Goal: Task Accomplishment & Management: Use online tool/utility

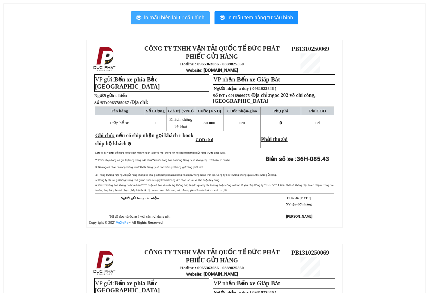
click at [186, 17] on span "In mẫu biên lai tự cấu hình" at bounding box center [174, 18] width 60 height 8
click at [203, 20] on span "In mẫu biên lai tự cấu hình" at bounding box center [174, 18] width 60 height 8
click at [183, 17] on span "In mẫu biên lai tự cấu hình" at bounding box center [174, 18] width 60 height 8
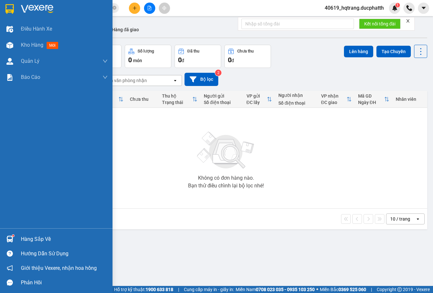
click at [40, 242] on div "Hàng sắp về" at bounding box center [64, 239] width 87 height 10
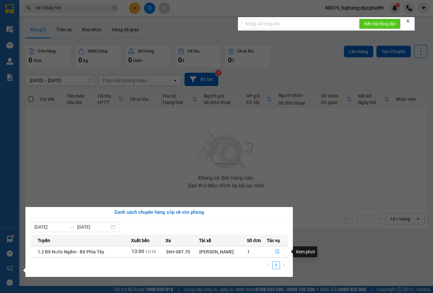
click at [276, 250] on icon "file-done" at bounding box center [277, 251] width 5 height 5
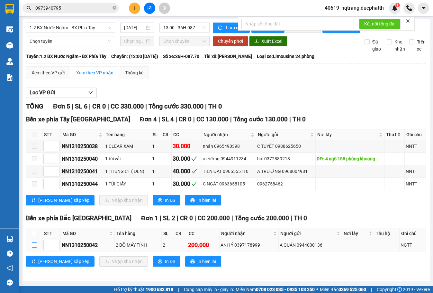
click at [33, 247] on input "checkbox" at bounding box center [34, 244] width 5 height 5
checkbox input "true"
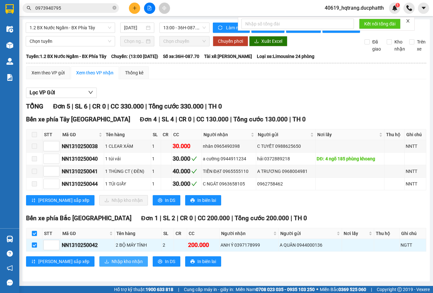
click at [112, 265] on span "Nhập kho nhận" at bounding box center [127, 261] width 31 height 7
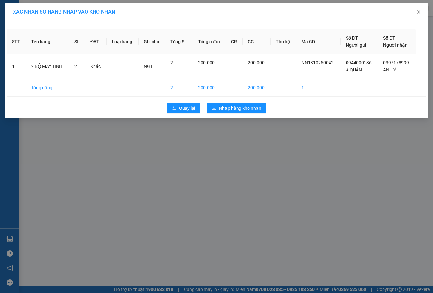
click at [248, 103] on div "Quay lại Nhập hàng kho nhận" at bounding box center [217, 108] width 420 height 17
click at [247, 105] on span "Nhập hàng kho nhận" at bounding box center [240, 108] width 42 height 7
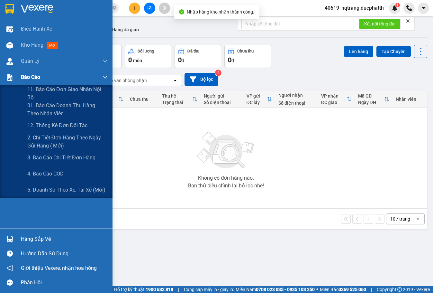
click at [20, 81] on div "Báo cáo" at bounding box center [56, 77] width 113 height 16
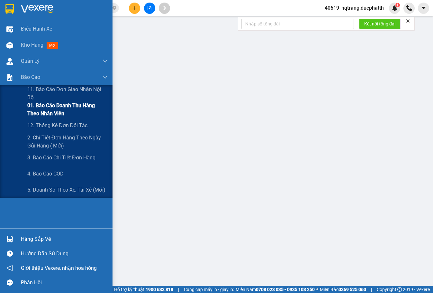
click at [32, 108] on span "01. Báo cáo doanh thu hàng theo nhân viên" at bounding box center [67, 109] width 80 height 16
